Goal: Task Accomplishment & Management: Complete application form

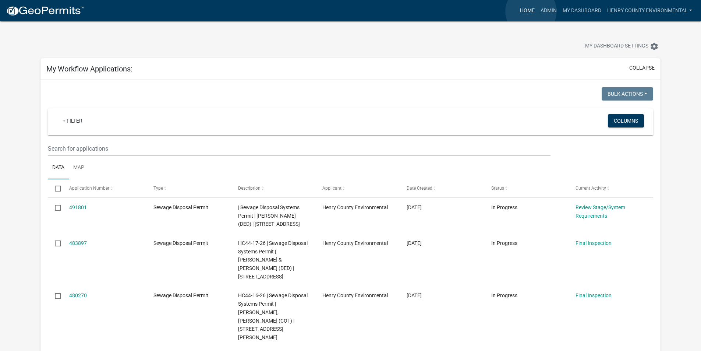
click at [531, 11] on link "Home" at bounding box center [527, 11] width 21 height 14
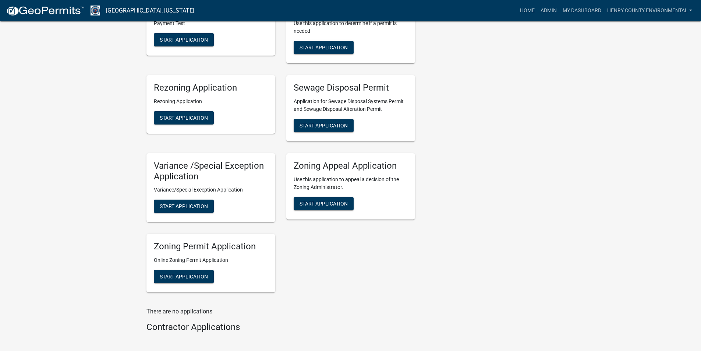
scroll to position [574, 0]
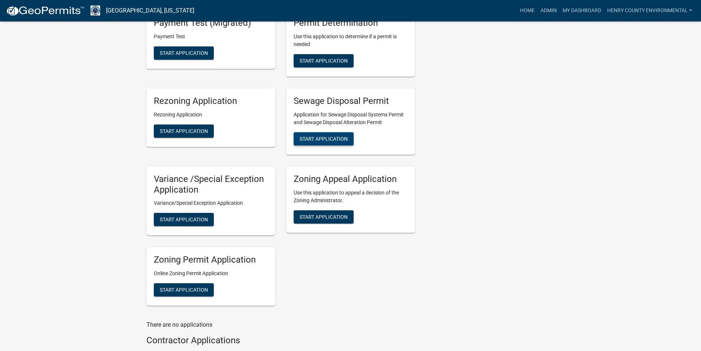
click at [339, 135] on span "Start Application" at bounding box center [324, 138] width 48 height 6
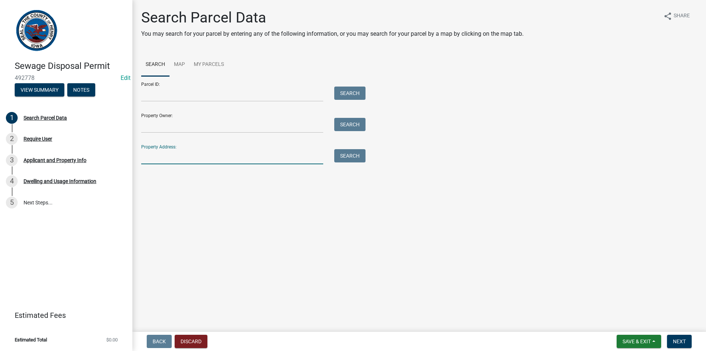
click at [168, 153] on input "Property Address:" at bounding box center [232, 156] width 182 height 15
type input "2532 305th"
click at [347, 153] on button "Search" at bounding box center [349, 155] width 31 height 13
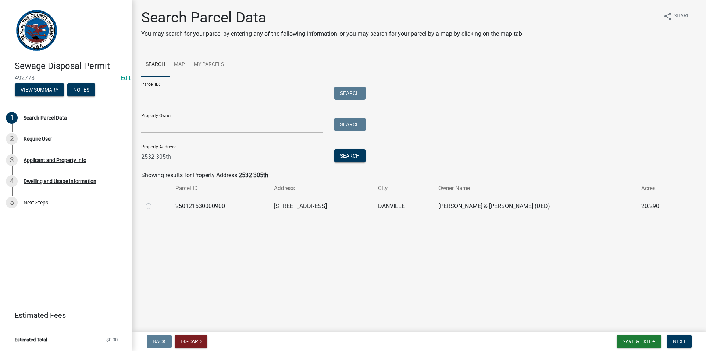
click at [155, 202] on label at bounding box center [155, 202] width 0 height 0
click at [155, 205] on input "radio" at bounding box center [157, 204] width 5 height 5
radio input "true"
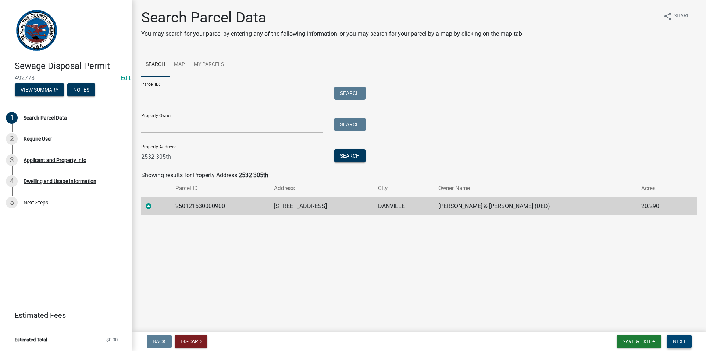
click at [674, 337] on button "Next" at bounding box center [679, 340] width 25 height 13
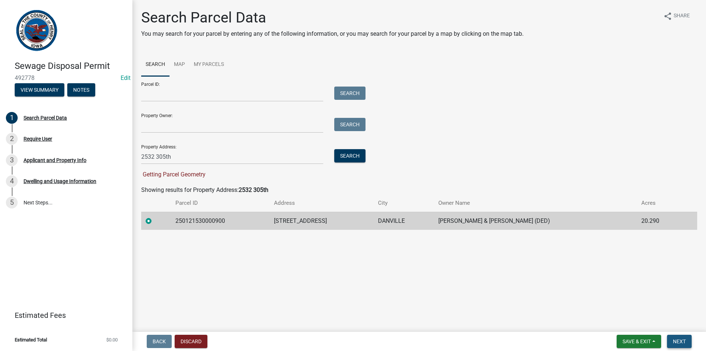
click at [671, 340] on button "Next" at bounding box center [679, 340] width 25 height 13
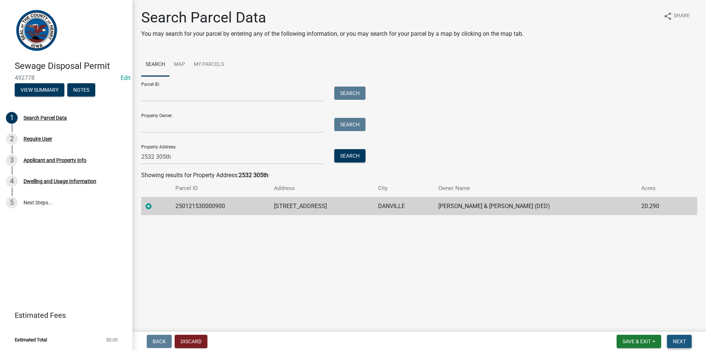
click at [688, 338] on button "Next" at bounding box center [679, 340] width 25 height 13
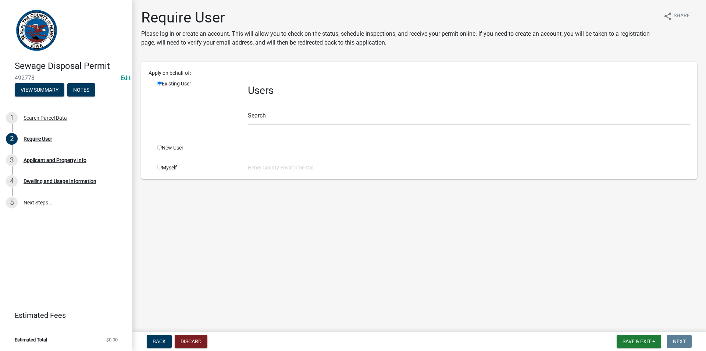
click at [184, 172] on div "Apply on behalf of: Existing User Users Search New User Myself Henry County Env…" at bounding box center [419, 120] width 556 height 117
click at [164, 166] on div "Myself" at bounding box center [197, 168] width 91 height 8
click at [160, 167] on input "radio" at bounding box center [159, 166] width 5 height 5
radio input "true"
radio input "false"
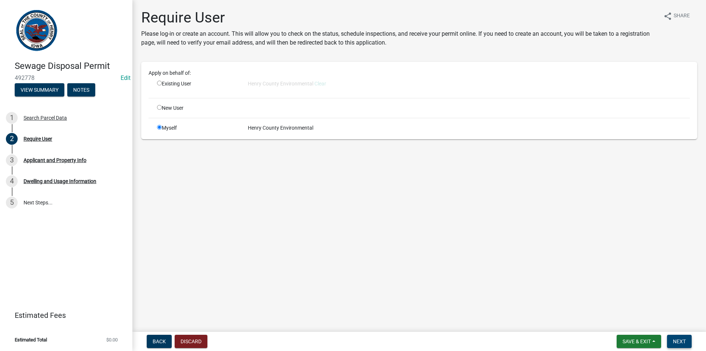
click at [687, 343] on button "Next" at bounding box center [679, 340] width 25 height 13
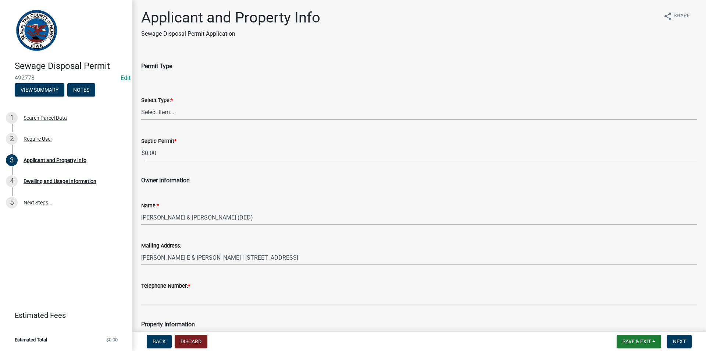
click at [203, 113] on select "Select Item... Sewage Disposal Systems Permit Disposal Alteration Permit" at bounding box center [419, 112] width 556 height 15
click at [141, 105] on select "Select Item... Sewage Disposal Systems Permit Disposal Alteration Permit" at bounding box center [419, 112] width 556 height 15
select select "ba5d1516-5783-4388-b1ad-8692fca6ffd3"
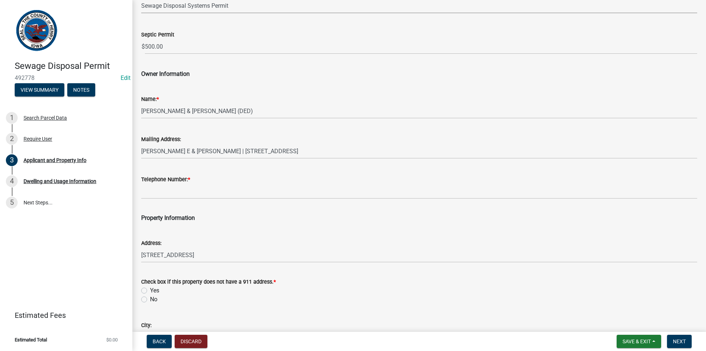
scroll to position [110, 0]
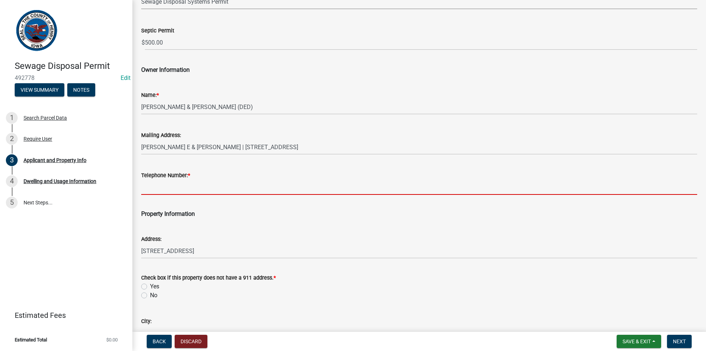
click at [175, 188] on input "Telephone Number: *" at bounding box center [419, 187] width 556 height 15
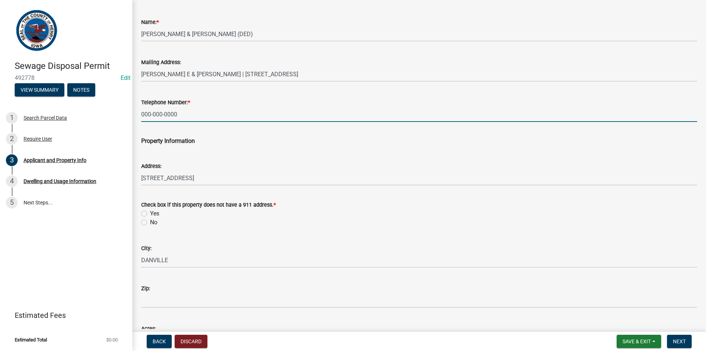
scroll to position [184, 0]
type input "000-000-0000"
click at [150, 223] on label "No" at bounding box center [153, 221] width 7 height 9
click at [150, 222] on input "No" at bounding box center [152, 219] width 5 height 5
radio input "true"
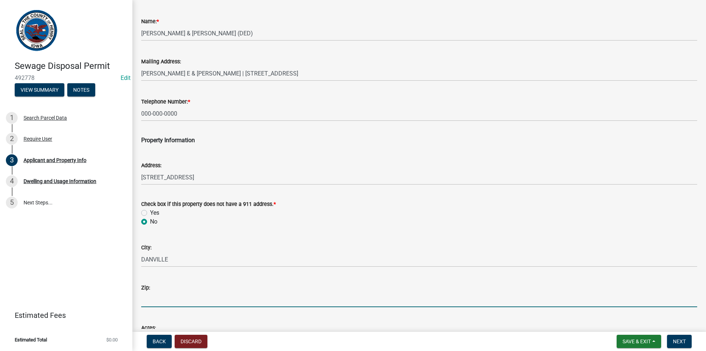
click at [160, 295] on input "Zip:" at bounding box center [419, 299] width 556 height 15
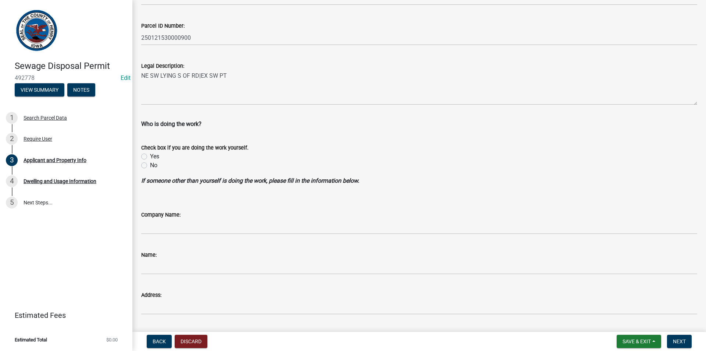
scroll to position [586, 0]
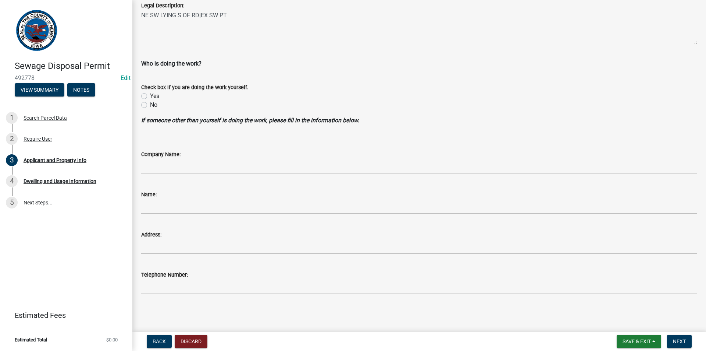
type input "52623"
click at [150, 102] on label "No" at bounding box center [153, 104] width 7 height 9
click at [150, 102] on input "No" at bounding box center [152, 102] width 5 height 5
radio input "true"
click at [683, 340] on span "Next" at bounding box center [679, 341] width 13 height 6
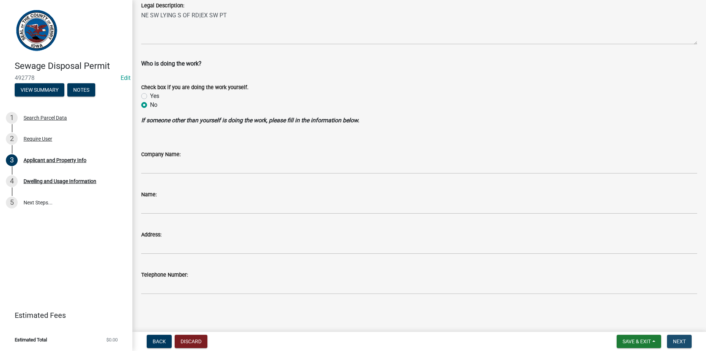
scroll to position [0, 0]
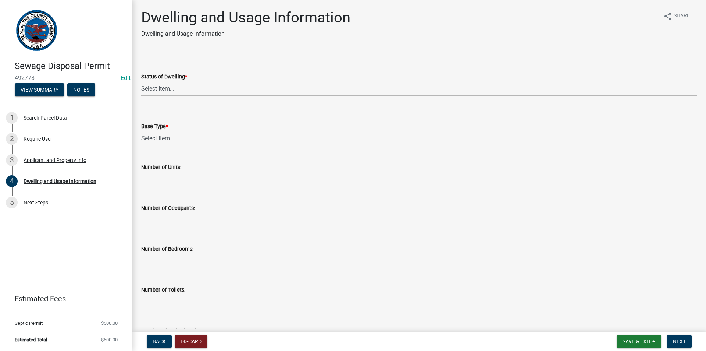
click at [176, 88] on select "Select Item... Proposed Under Construction Existing" at bounding box center [419, 88] width 556 height 15
click at [141, 81] on select "Select Item... Proposed Under Construction Existing" at bounding box center [419, 88] width 556 height 15
select select "25004249-1223-4dfa-823c-f4d8a33a0007"
click at [168, 138] on select "Select Item... Basement Slab Crawl Space" at bounding box center [419, 138] width 556 height 15
click at [141, 131] on select "Select Item... Basement Slab Crawl Space" at bounding box center [419, 138] width 556 height 15
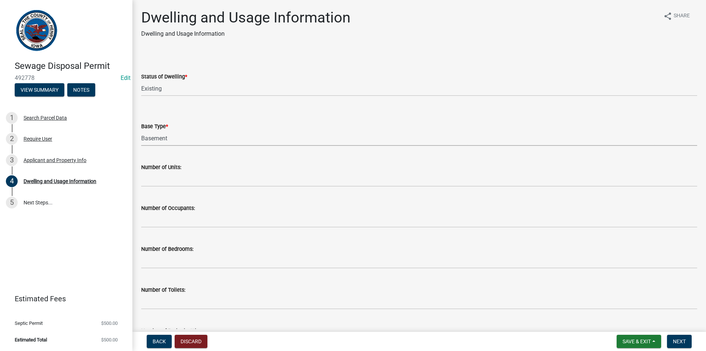
select select "198902dc-fde5-435a-95d5-2aa6a1831cda"
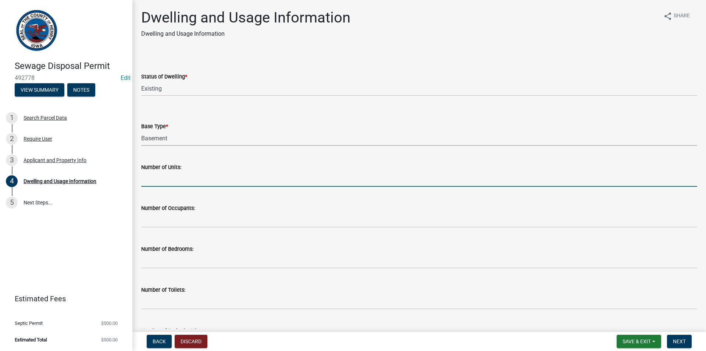
click at [160, 178] on input "text" at bounding box center [419, 178] width 556 height 15
type input "1"
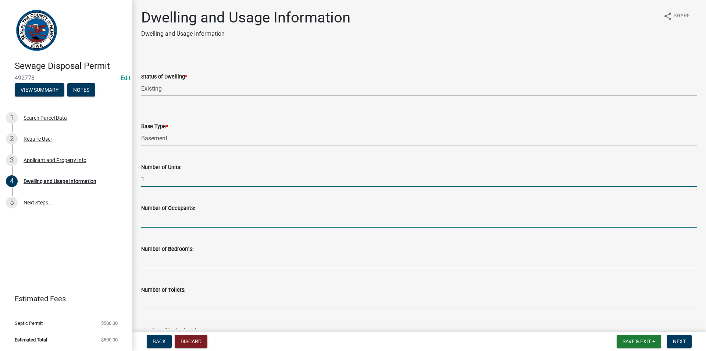
click at [165, 226] on input "text" at bounding box center [419, 219] width 556 height 15
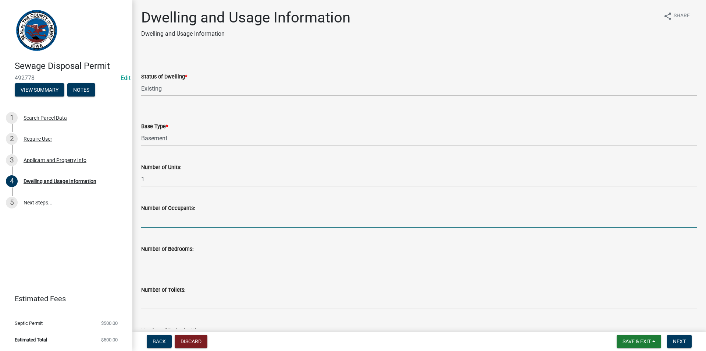
type input "2"
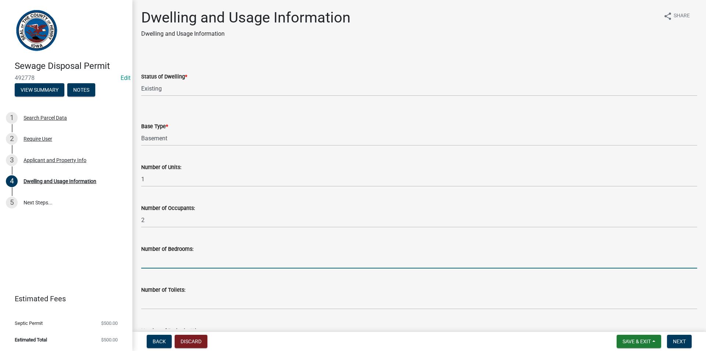
click at [149, 265] on input "text" at bounding box center [419, 260] width 556 height 15
type input "3"
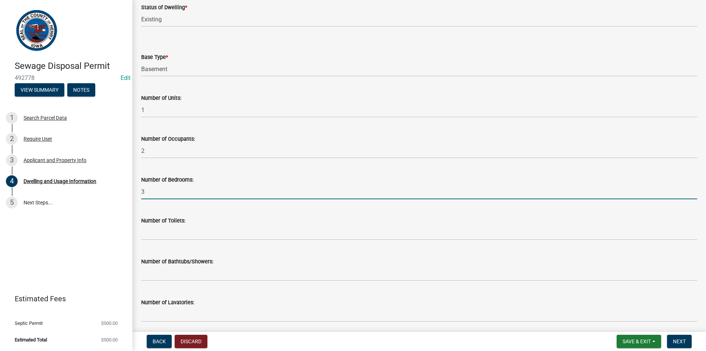
scroll to position [74, 0]
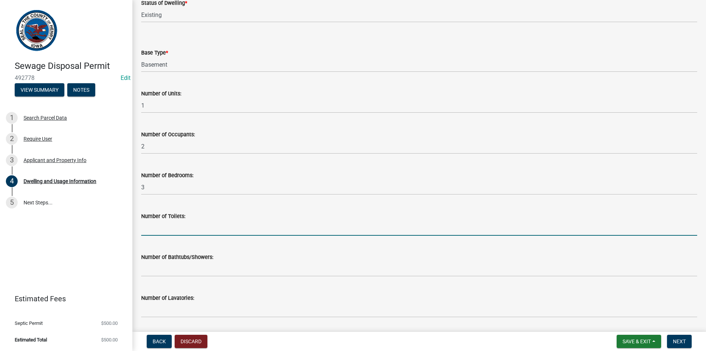
click at [164, 231] on input "text" at bounding box center [419, 227] width 556 height 15
type input "3"
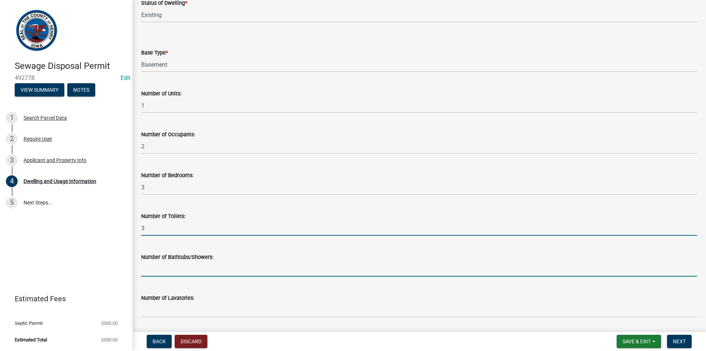
click at [166, 270] on input "text" at bounding box center [419, 268] width 556 height 15
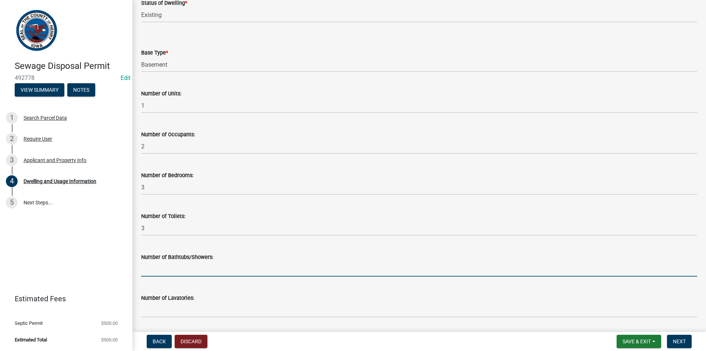
type input "1"
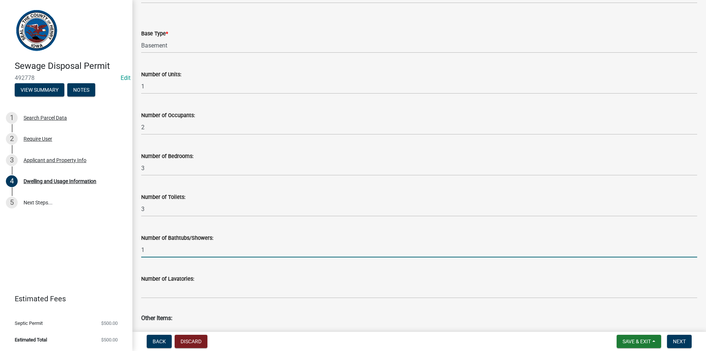
scroll to position [110, 0]
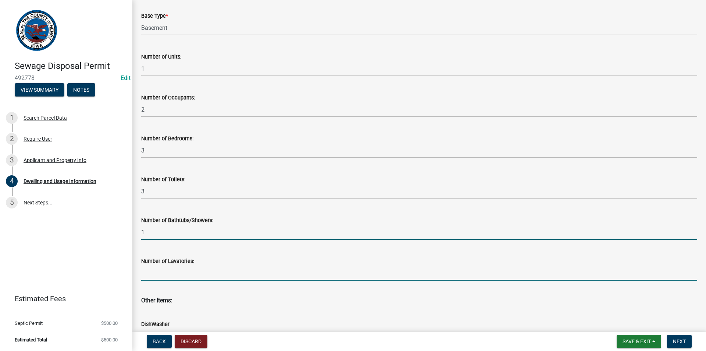
click at [166, 271] on input "text" at bounding box center [419, 272] width 556 height 15
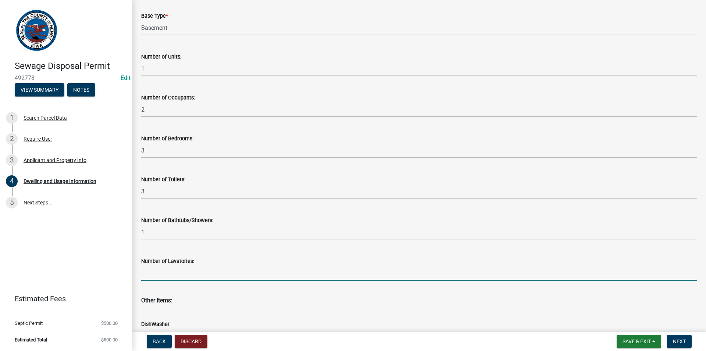
type input "3"
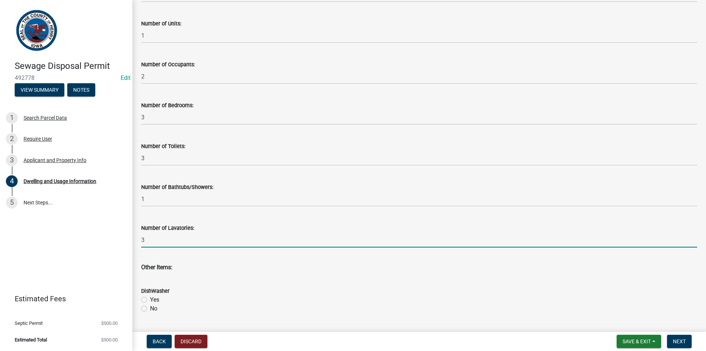
scroll to position [184, 0]
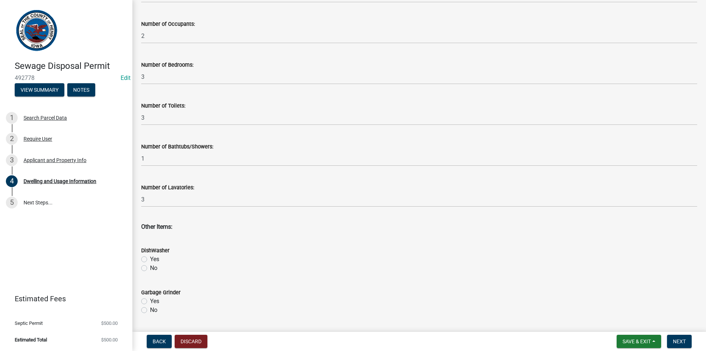
click at [141, 263] on div "DishWasher Yes No" at bounding box center [419, 254] width 567 height 35
click at [150, 268] on label "No" at bounding box center [153, 267] width 7 height 9
click at [150, 268] on input "No" at bounding box center [152, 265] width 5 height 5
radio input "true"
click at [150, 309] on label "No" at bounding box center [153, 309] width 7 height 9
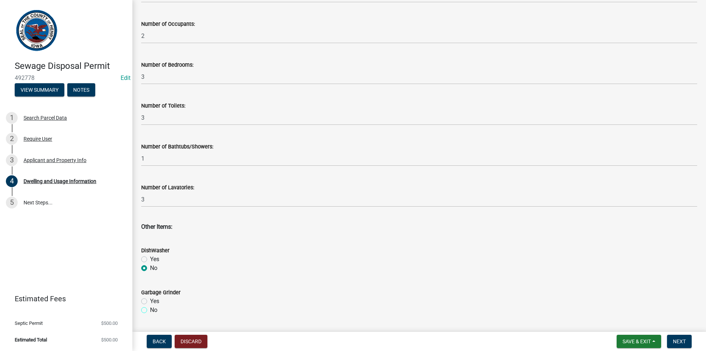
click at [150, 309] on input "No" at bounding box center [152, 307] width 5 height 5
radio input "true"
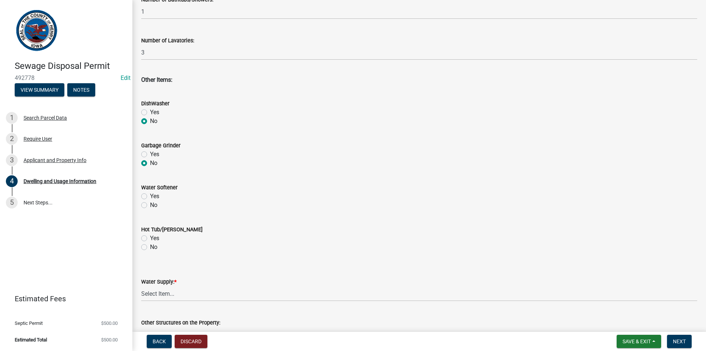
scroll to position [331, 0]
click at [150, 203] on label "No" at bounding box center [153, 204] width 7 height 9
click at [150, 203] on input "No" at bounding box center [152, 202] width 5 height 5
radio input "true"
click at [150, 248] on label "No" at bounding box center [153, 246] width 7 height 9
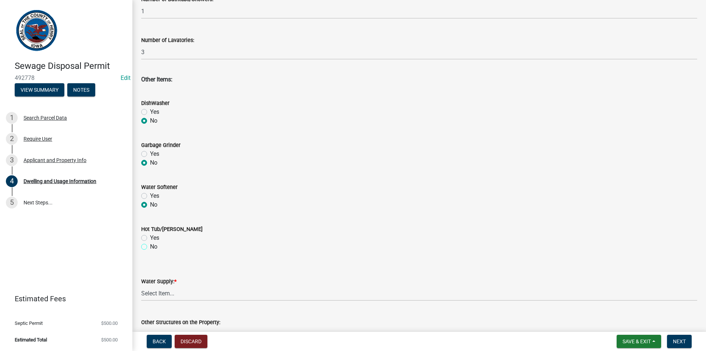
click at [150, 247] on input "No" at bounding box center [152, 244] width 5 height 5
radio input "true"
click at [177, 291] on select "Select Item... Private Semi-Private Public" at bounding box center [419, 293] width 556 height 15
click at [141, 286] on select "Select Item... Private Semi-Private Public" at bounding box center [419, 293] width 556 height 15
select select "f329f229-4372-49f3-ad90-d4c2245d1078"
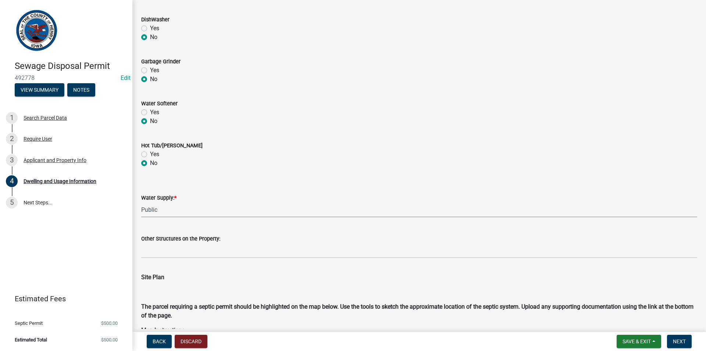
scroll to position [442, 0]
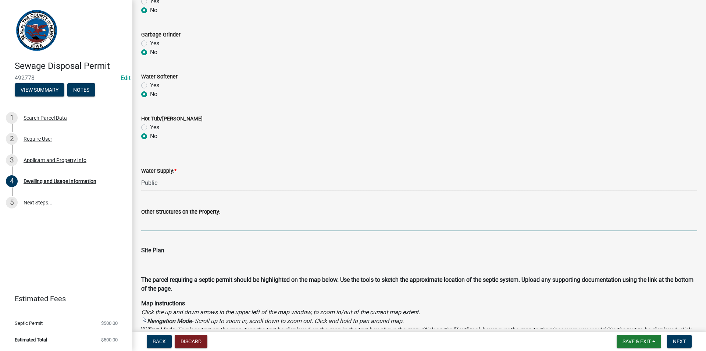
click at [188, 228] on input "Other Structures on the Property:" at bounding box center [419, 223] width 556 height 15
click at [139, 262] on div "Site Plan The parcel requiring a septic permit should be highlighted on the map…" at bounding box center [419, 265] width 567 height 56
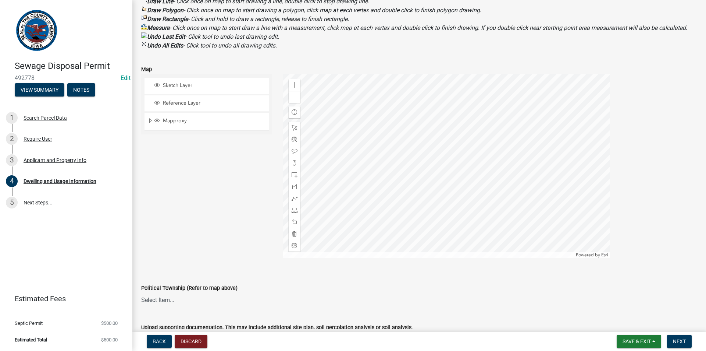
scroll to position [810, 0]
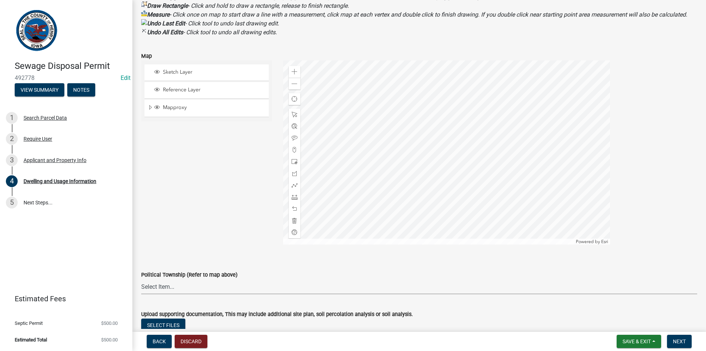
click at [199, 294] on select "Select Item... [GEOGRAPHIC_DATA] [GEOGRAPHIC_DATA] [GEOGRAPHIC_DATA][PERSON_NAM…" at bounding box center [419, 286] width 556 height 15
click at [141, 288] on select "Select Item... [GEOGRAPHIC_DATA] [GEOGRAPHIC_DATA] [GEOGRAPHIC_DATA][PERSON_NAM…" at bounding box center [419, 286] width 556 height 15
select select "e737e3f8-bbf0-45df-aedb-3f400a8466f9"
click at [672, 339] on button "Next" at bounding box center [679, 340] width 25 height 13
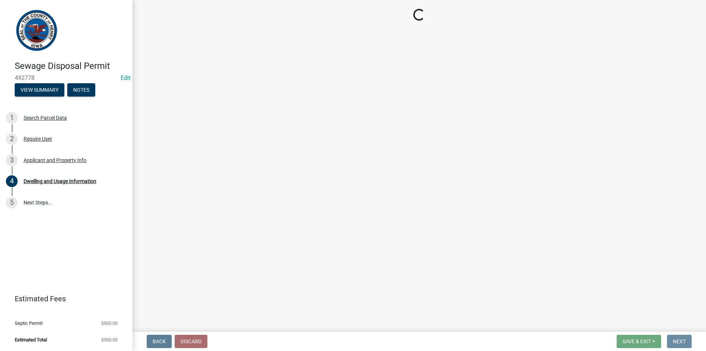
scroll to position [0, 0]
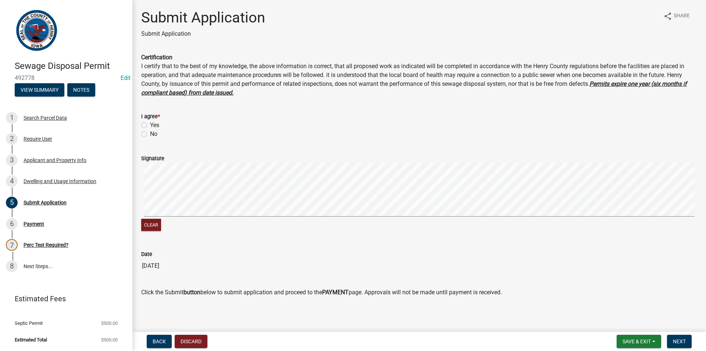
click at [150, 126] on label "Yes" at bounding box center [154, 125] width 9 height 9
click at [150, 125] on input "Yes" at bounding box center [152, 123] width 5 height 5
radio input "true"
click at [677, 339] on span "Next" at bounding box center [679, 341] width 13 height 6
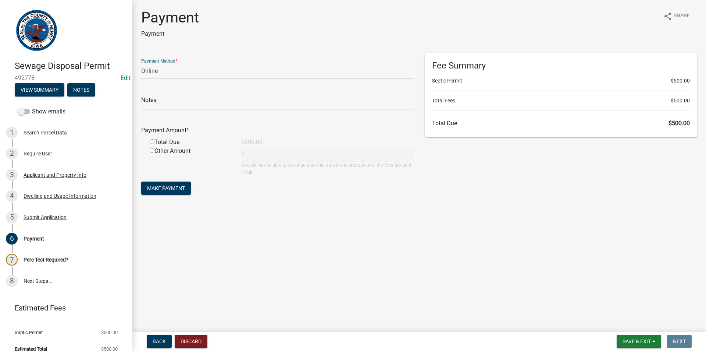
click at [258, 74] on select "Credit Card POS Check Cash Online" at bounding box center [277, 70] width 273 height 15
select select "1: 0"
click at [141, 63] on select "Credit Card POS Check Cash Online" at bounding box center [277, 70] width 273 height 15
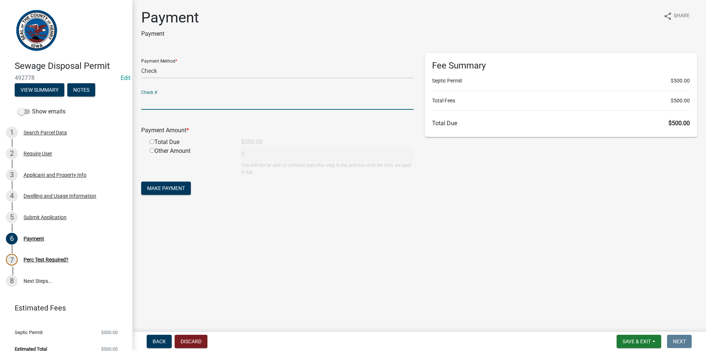
click at [215, 106] on input "text" at bounding box center [277, 102] width 273 height 15
type input "12473"
click at [151, 142] on input "radio" at bounding box center [152, 141] width 5 height 5
radio input "true"
type input "500"
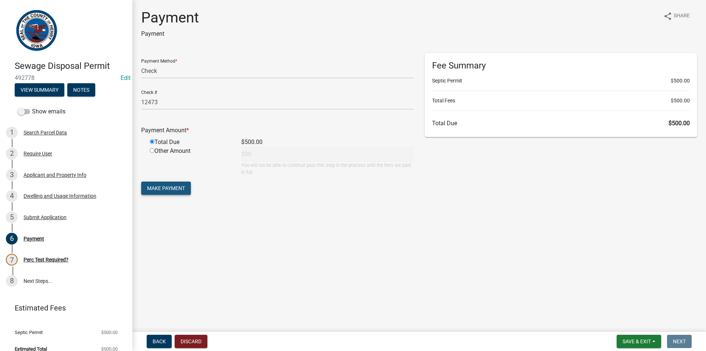
click at [169, 187] on span "Make Payment" at bounding box center [166, 188] width 38 height 6
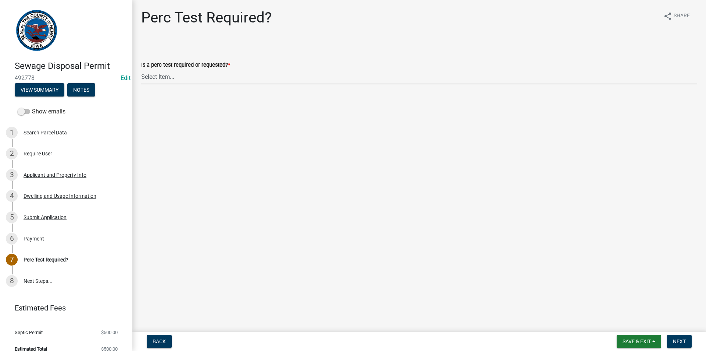
click at [201, 77] on select "Select Item... Yes No" at bounding box center [419, 76] width 556 height 15
click at [141, 69] on select "Select Item... Yes No" at bounding box center [419, 76] width 556 height 15
select select "42b2fcaf-cc5a-41aa-9c7a-d59dc94b37b9"
click at [684, 343] on span "Next" at bounding box center [679, 341] width 13 height 6
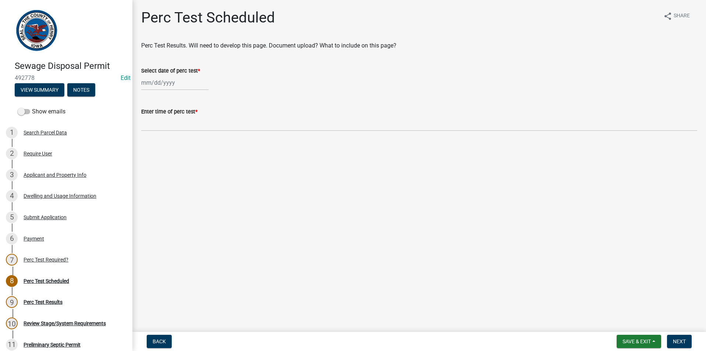
click at [174, 87] on div at bounding box center [174, 82] width 67 height 15
select select "10"
select select "2025"
click at [161, 134] on div "7" at bounding box center [161, 134] width 12 height 12
type input "[DATE]"
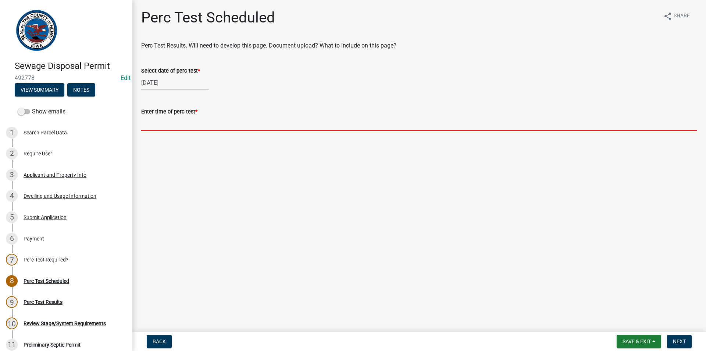
click at [160, 124] on input "Enter time of perc test *" at bounding box center [419, 123] width 556 height 15
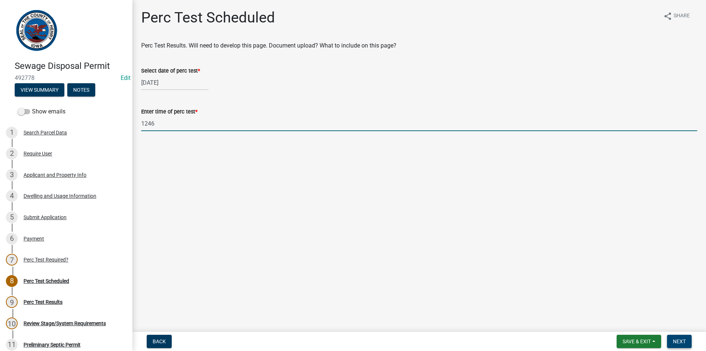
type input "1246"
click at [690, 342] on button "Next" at bounding box center [679, 340] width 25 height 13
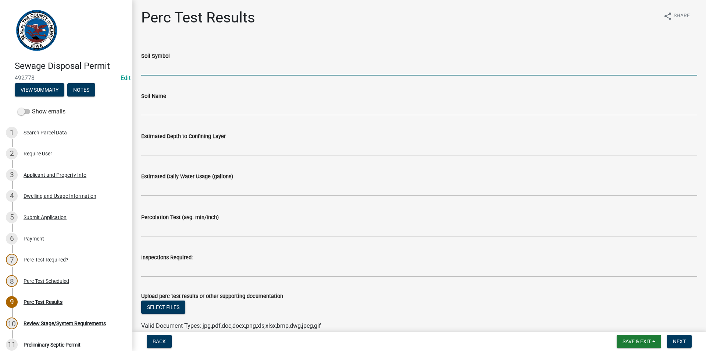
click at [152, 69] on input "Soil Symbol" at bounding box center [419, 67] width 556 height 15
type input "[PERSON_NAME] with clay"
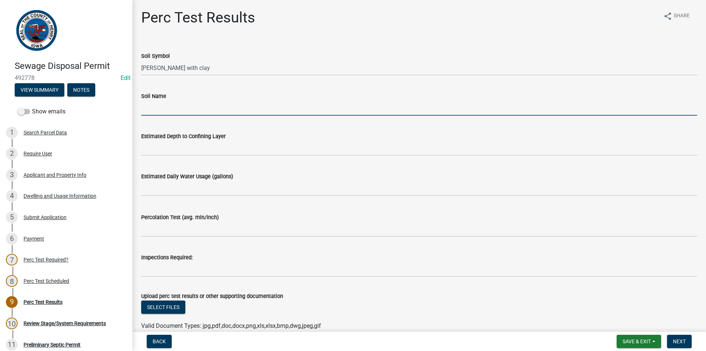
click at [158, 114] on input "Soil Name" at bounding box center [419, 107] width 556 height 15
type input "Clay, Sand"
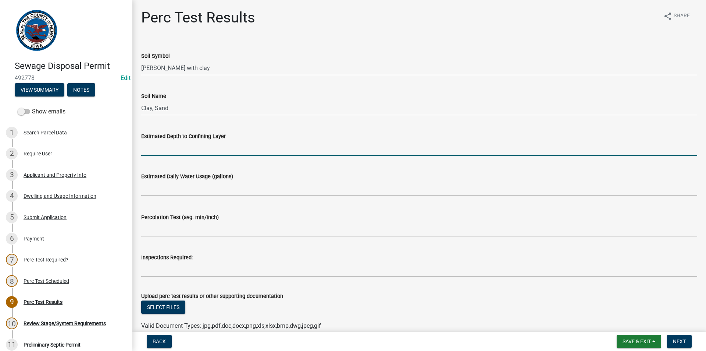
click at [156, 149] on input "Estimated Depth to Confining Layer" at bounding box center [419, 148] width 556 height 15
click at [149, 150] on input "no water at 6'" at bounding box center [419, 148] width 556 height 15
type input "water at 6'"
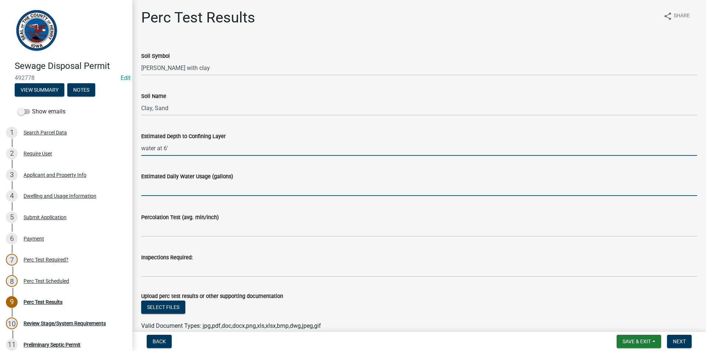
click at [191, 187] on input "text" at bounding box center [419, 188] width 556 height 15
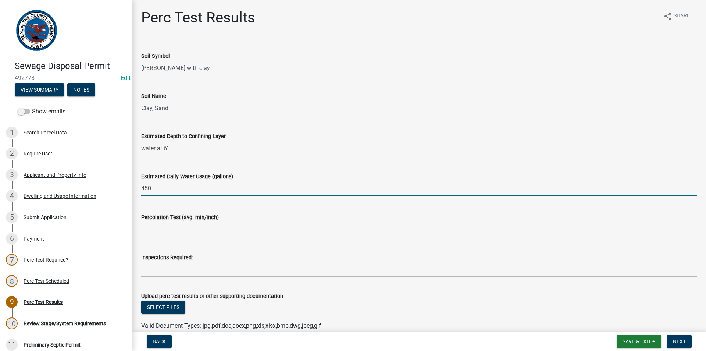
type input "450"
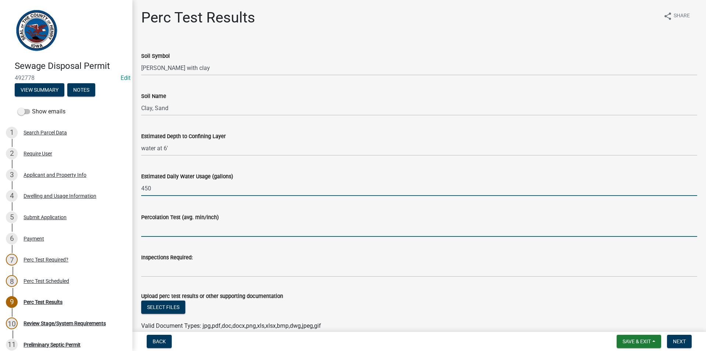
click at [183, 229] on input "Percolation Test (avg. min/inch)" at bounding box center [419, 229] width 556 height 15
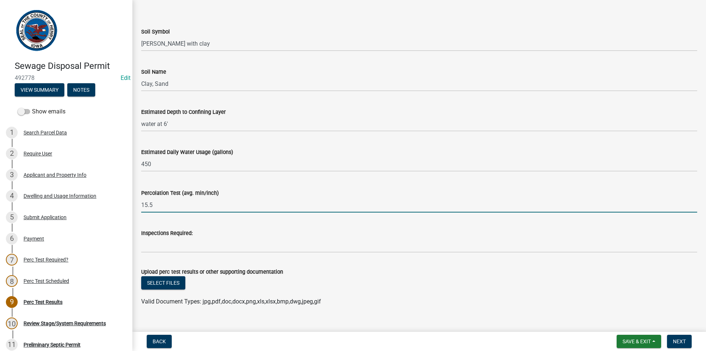
scroll to position [37, 0]
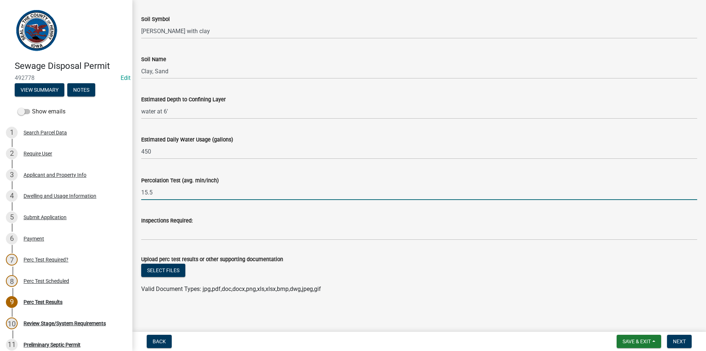
type input "15.5"
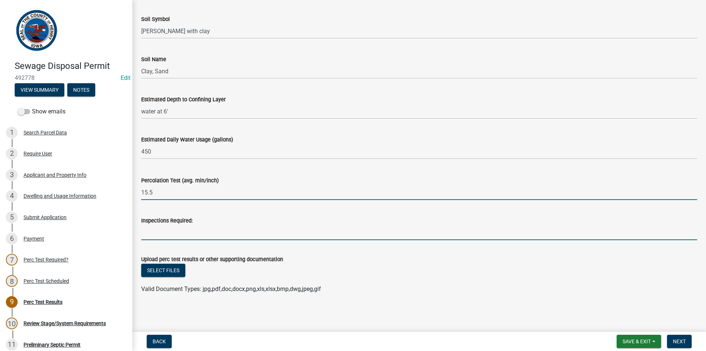
click at [167, 234] on input "Inspections Required:" at bounding box center [419, 232] width 556 height 15
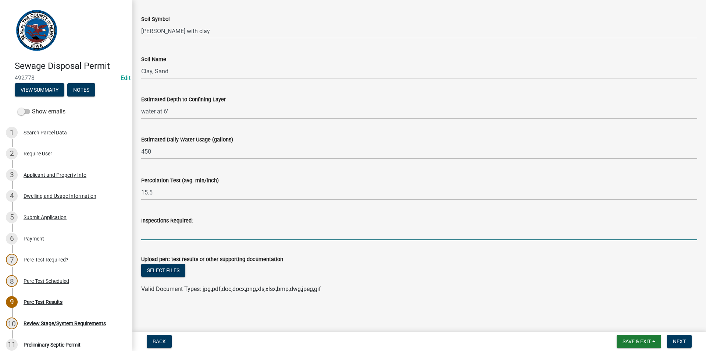
type input "pre inspection and final inspection"
click at [683, 344] on button "Next" at bounding box center [679, 340] width 25 height 13
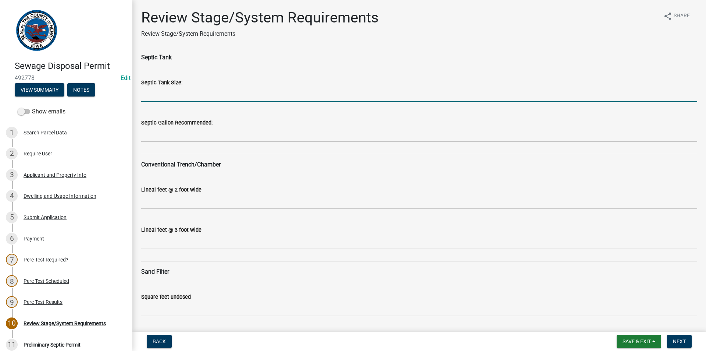
click at [163, 91] on input "Septic Tank Size:" at bounding box center [419, 94] width 556 height 15
type input "1250"
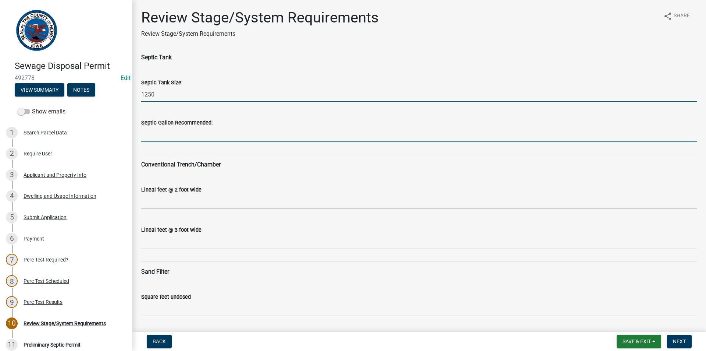
click at [169, 134] on input "Septic Gallon Recommended:" at bounding box center [419, 134] width 556 height 15
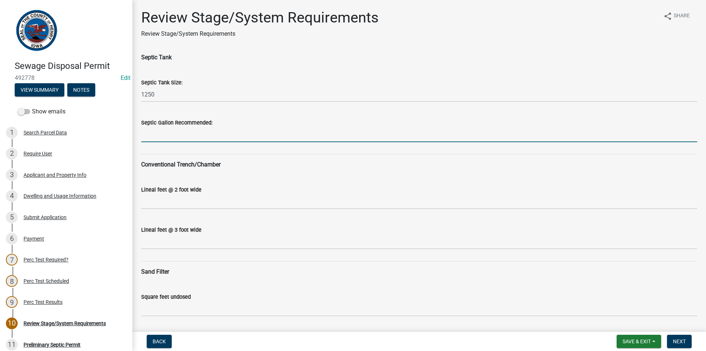
type input "1500"
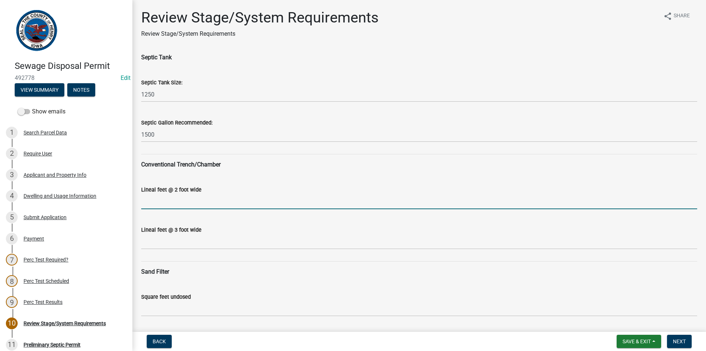
click at [164, 201] on input "Lineal feet @ 2 foot wide" at bounding box center [419, 201] width 556 height 15
type input "N/A"
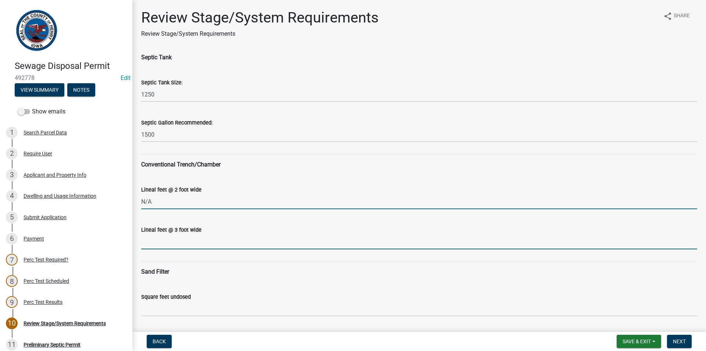
click at [145, 245] on input "Lineal feet @ 3 foot wide" at bounding box center [419, 241] width 556 height 15
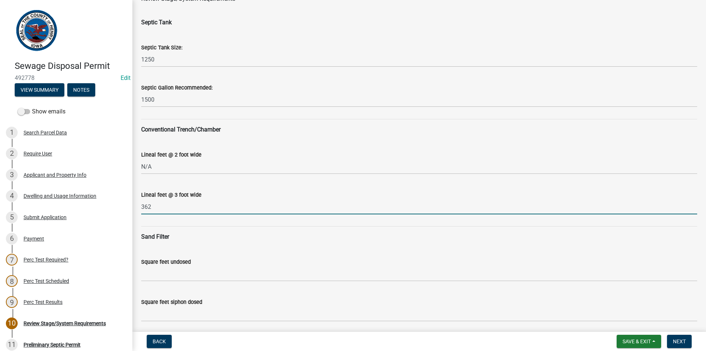
scroll to position [110, 0]
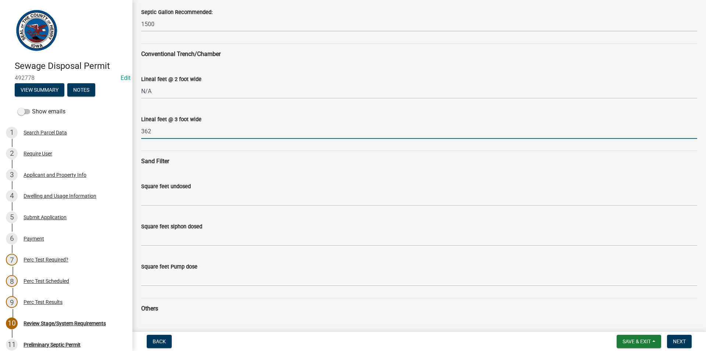
type input "362"
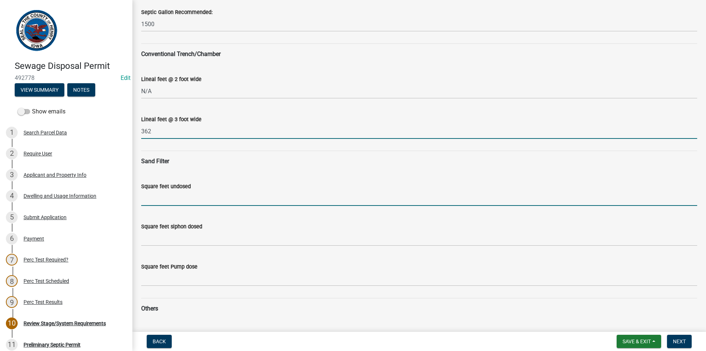
click at [155, 198] on input "Square feet undosed" at bounding box center [419, 198] width 556 height 15
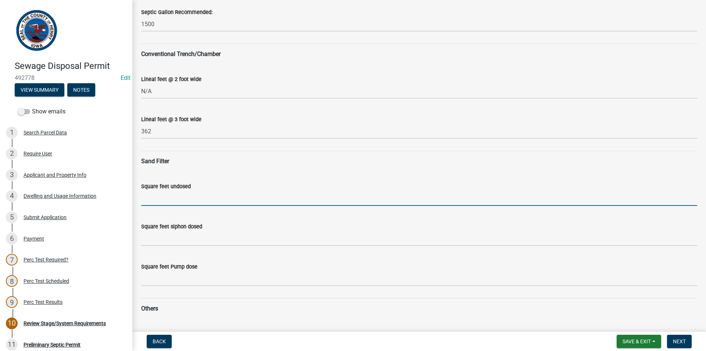
type input "N/A"
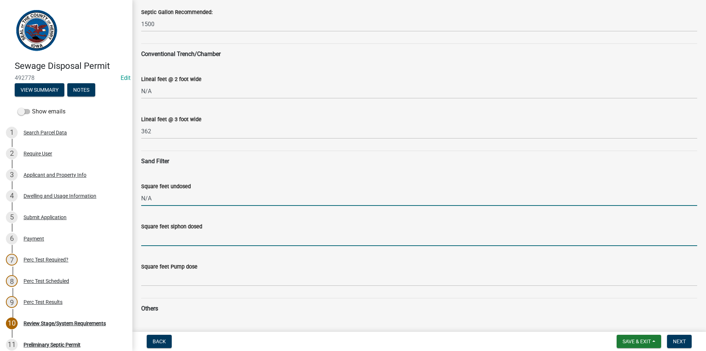
click at [166, 239] on input "Square feet siphon dosed" at bounding box center [419, 238] width 556 height 15
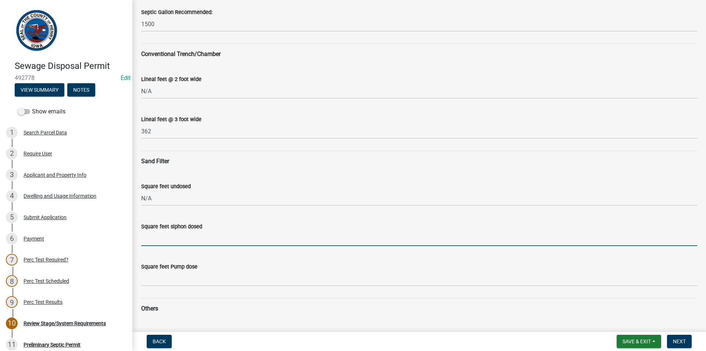
type input "N/A"
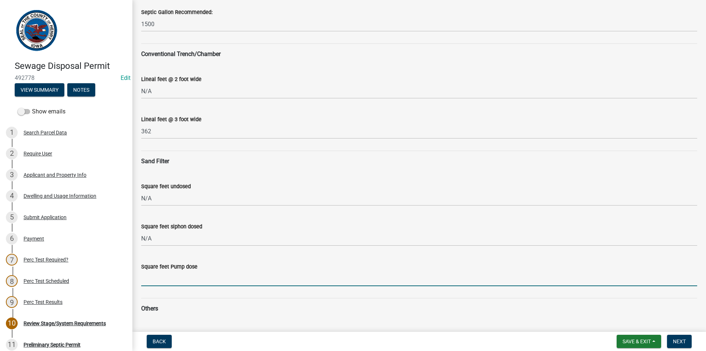
drag, startPoint x: 176, startPoint y: 283, endPoint x: 184, endPoint y: 294, distance: 14.5
click at [176, 283] on input "Square feet Pump dose" at bounding box center [419, 278] width 556 height 15
type input "N/A"
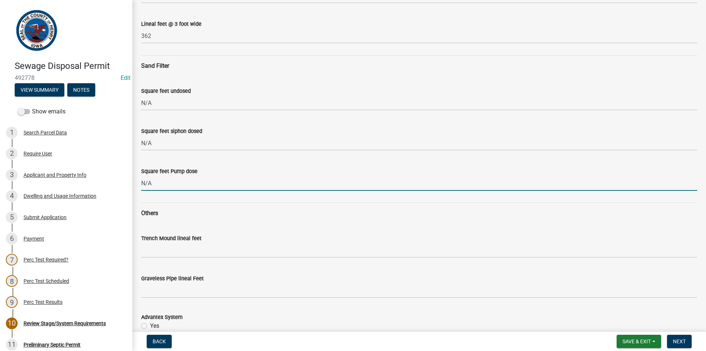
scroll to position [221, 0]
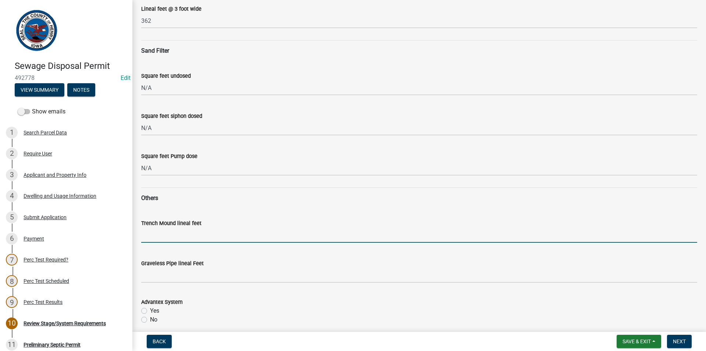
click at [173, 237] on input "Trench Mound lineal feet" at bounding box center [419, 234] width 556 height 15
type input "N/A"
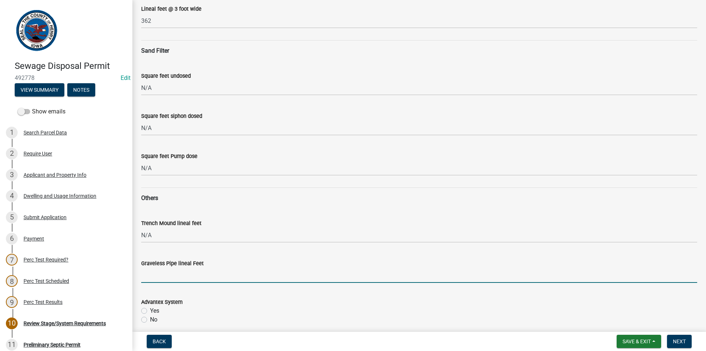
click at [174, 274] on input "Graveless Pipe lineal Feet" at bounding box center [419, 275] width 556 height 15
type input "N/A"
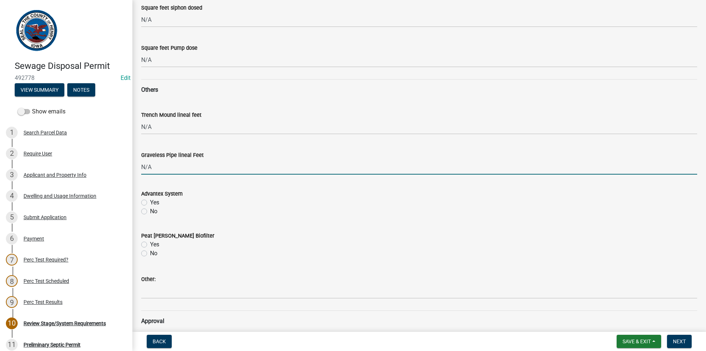
scroll to position [331, 0]
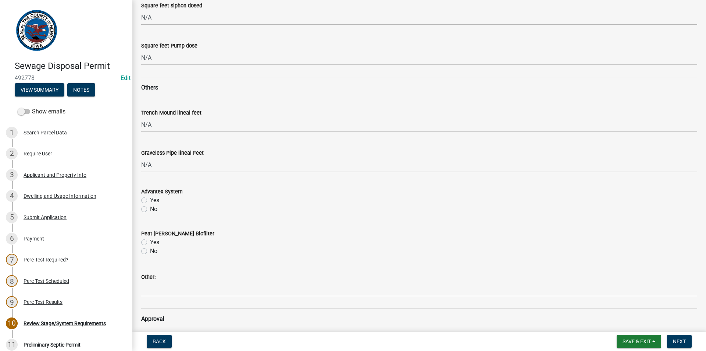
click at [150, 210] on label "No" at bounding box center [153, 209] width 7 height 9
click at [150, 209] on input "No" at bounding box center [152, 207] width 5 height 5
radio input "true"
click at [150, 250] on label "No" at bounding box center [153, 251] width 7 height 9
click at [150, 250] on input "No" at bounding box center [152, 249] width 5 height 5
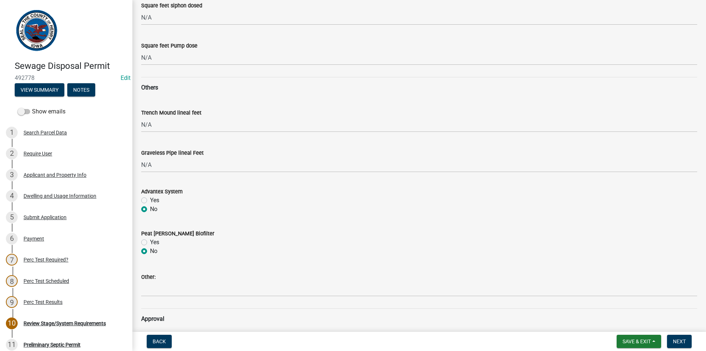
radio input "true"
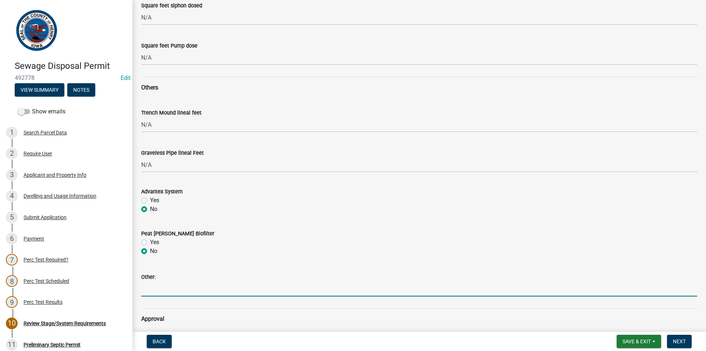
drag, startPoint x: 154, startPoint y: 290, endPoint x: 159, endPoint y: 295, distance: 7.6
click at [154, 290] on input "Other:" at bounding box center [419, 288] width 556 height 15
type input "N/A"
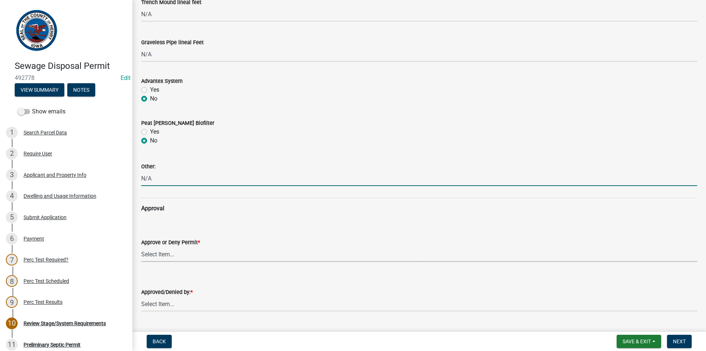
click at [159, 256] on select "Select Item... approved denied" at bounding box center [419, 254] width 556 height 15
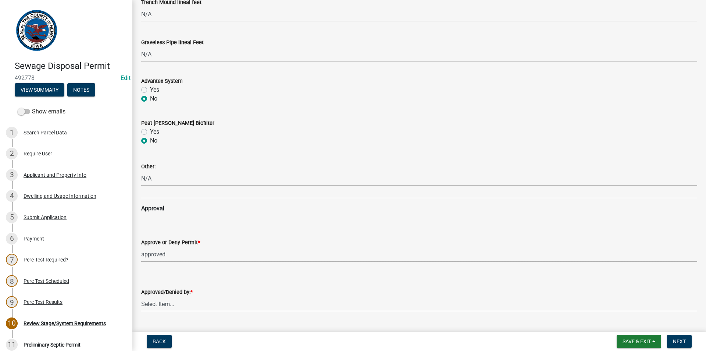
click at [141, 247] on select "Select Item... approved denied" at bounding box center [419, 254] width 556 height 15
select select "6c6aa950-0871-4f6b-8369-9beb03d646f1"
click at [159, 301] on select "Select Item... [PERSON_NAME] [PERSON_NAME]" at bounding box center [419, 303] width 556 height 15
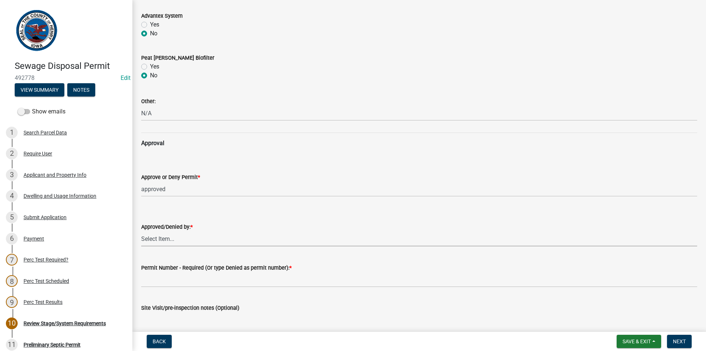
scroll to position [515, 0]
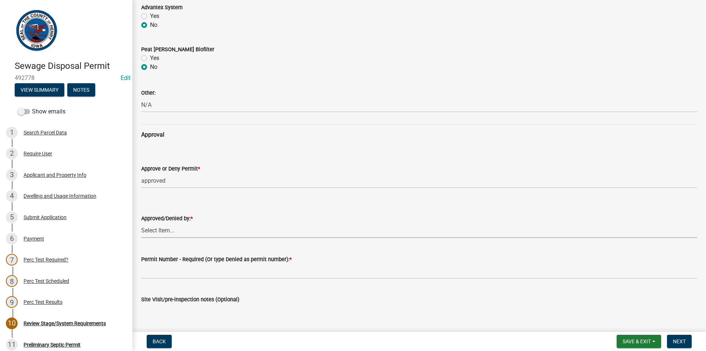
click at [163, 235] on select "Select Item... [PERSON_NAME] [PERSON_NAME]" at bounding box center [419, 230] width 556 height 15
click at [141, 223] on select "Select Item... [PERSON_NAME] [PERSON_NAME]" at bounding box center [419, 230] width 556 height 15
select select "5c99670e-d68f-4230-9f25-35431631f8c6"
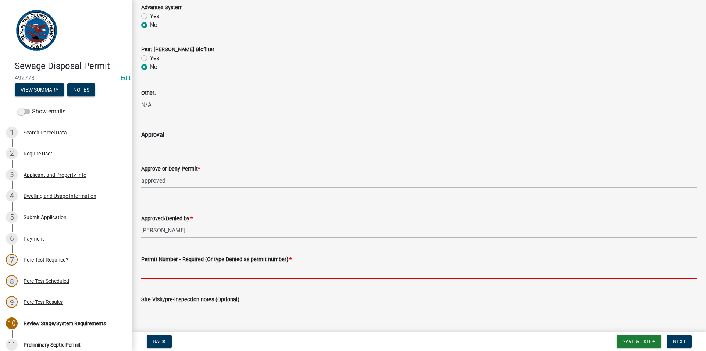
click at [161, 269] on input "Permit Number - Required (Or type Denied as permit number): *" at bounding box center [419, 270] width 556 height 15
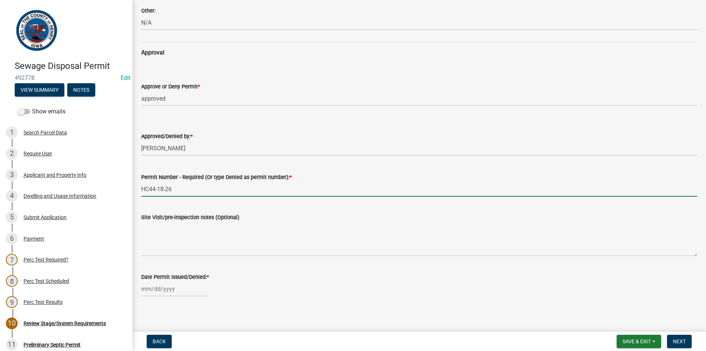
scroll to position [600, 0]
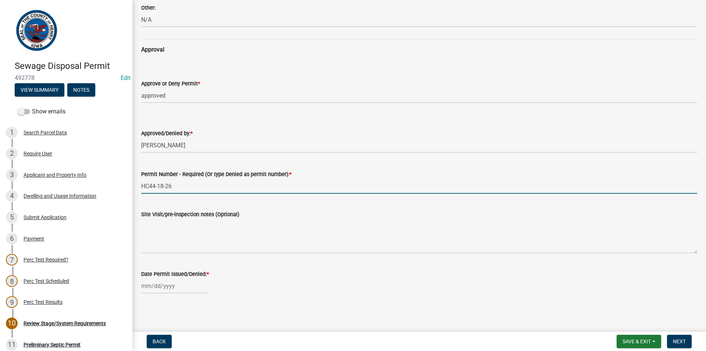
type input "HC44-18-26"
click at [174, 284] on div at bounding box center [174, 285] width 67 height 15
select select "10"
select select "2025"
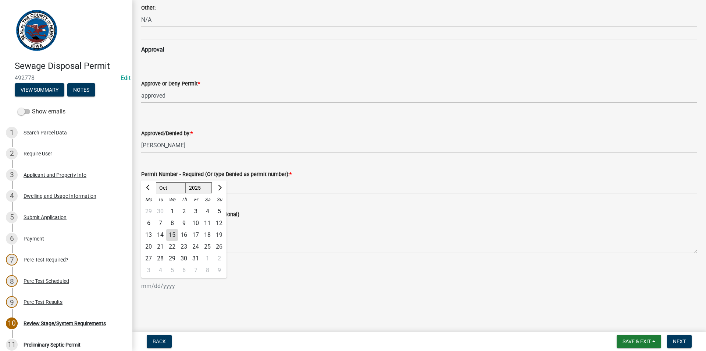
click at [197, 223] on div "10" at bounding box center [196, 223] width 12 height 12
type input "[DATE]"
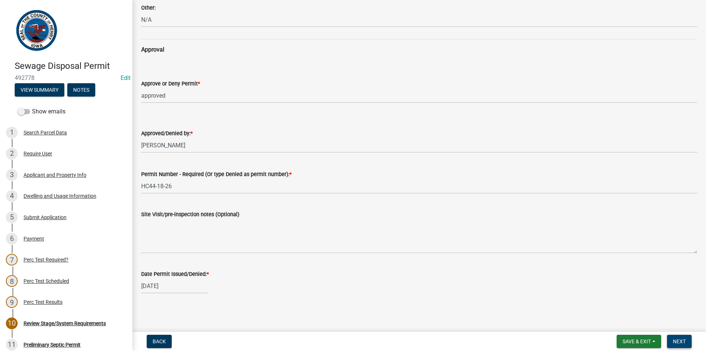
click at [688, 340] on button "Next" at bounding box center [679, 340] width 25 height 13
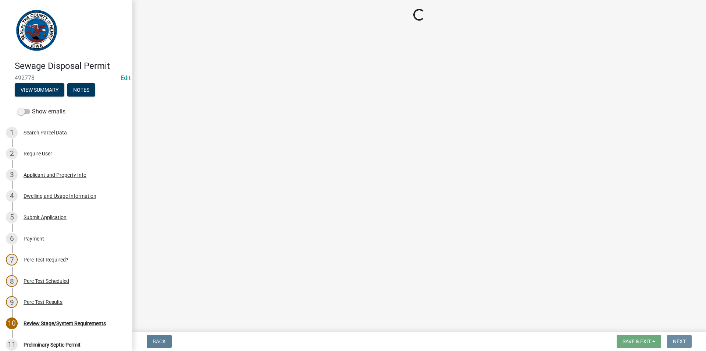
scroll to position [0, 0]
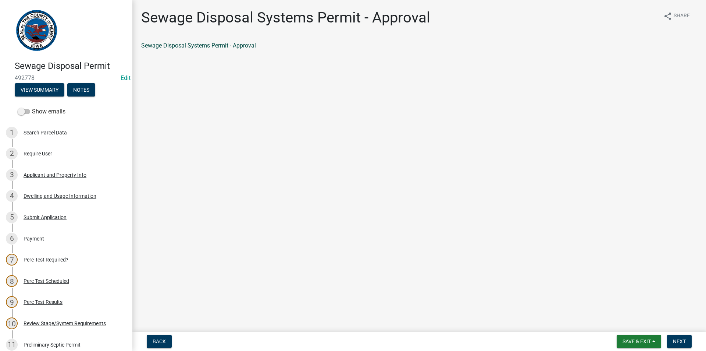
click at [184, 42] on link "Sewage Disposal Systems Permit - Approval" at bounding box center [198, 45] width 115 height 7
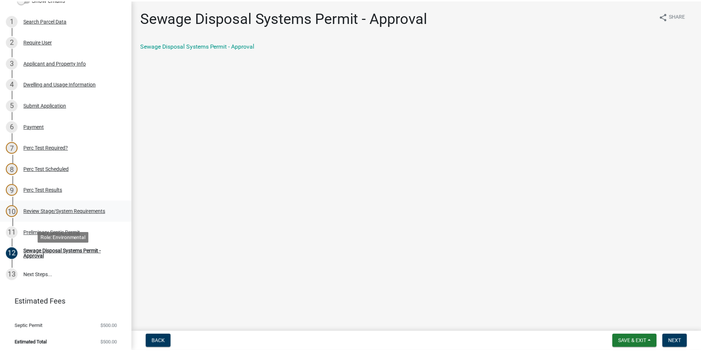
scroll to position [115, 0]
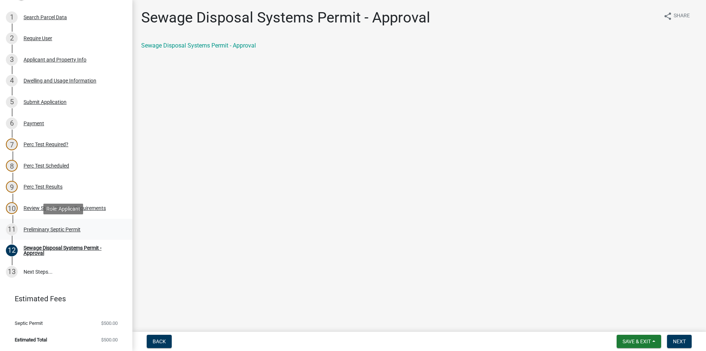
click at [59, 228] on div "Preliminary Septic Permit" at bounding box center [52, 229] width 57 height 5
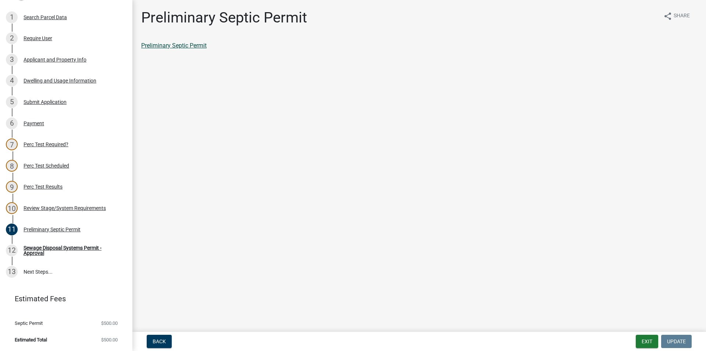
click at [198, 43] on link "Preliminary Septic Permit" at bounding box center [173, 45] width 65 height 7
click at [57, 250] on div "Sewage Disposal Systems Permit - Approval" at bounding box center [72, 250] width 97 height 10
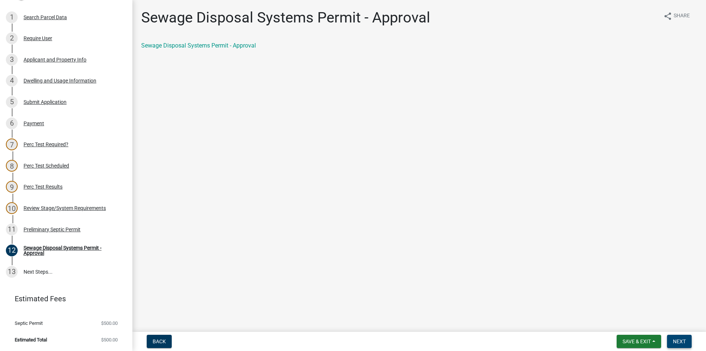
click at [673, 344] on button "Next" at bounding box center [679, 340] width 25 height 13
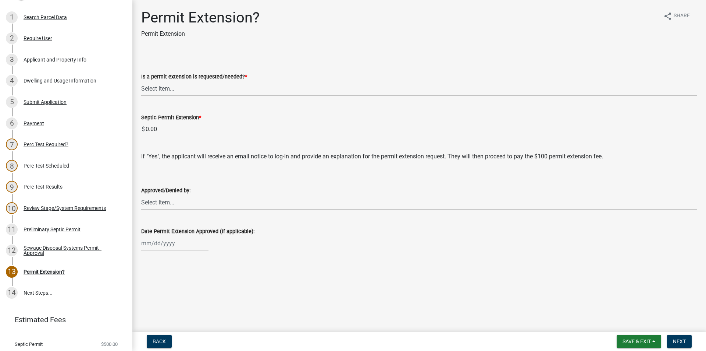
click at [227, 91] on select "Select Item... Yes No denied" at bounding box center [419, 88] width 556 height 15
click at [141, 81] on select "Select Item... Yes No denied" at bounding box center [419, 88] width 556 height 15
select select "987b5ea2-4eed-47da-98d7-c91cd4fcb817"
click at [678, 342] on span "Next" at bounding box center [679, 341] width 13 height 6
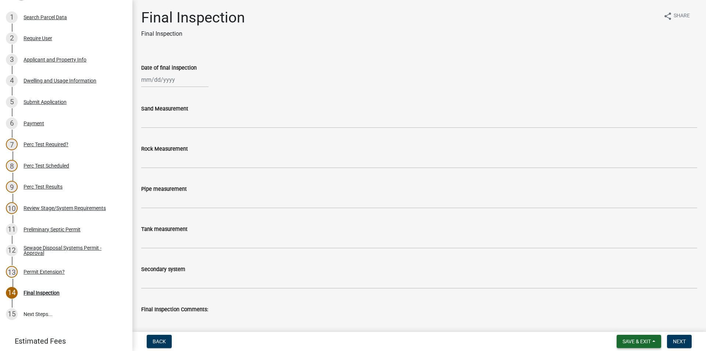
click at [636, 342] on span "Save & Exit" at bounding box center [637, 341] width 28 height 6
click at [618, 322] on button "Save & Exit" at bounding box center [632, 322] width 59 height 18
